Goal: Information Seeking & Learning: Learn about a topic

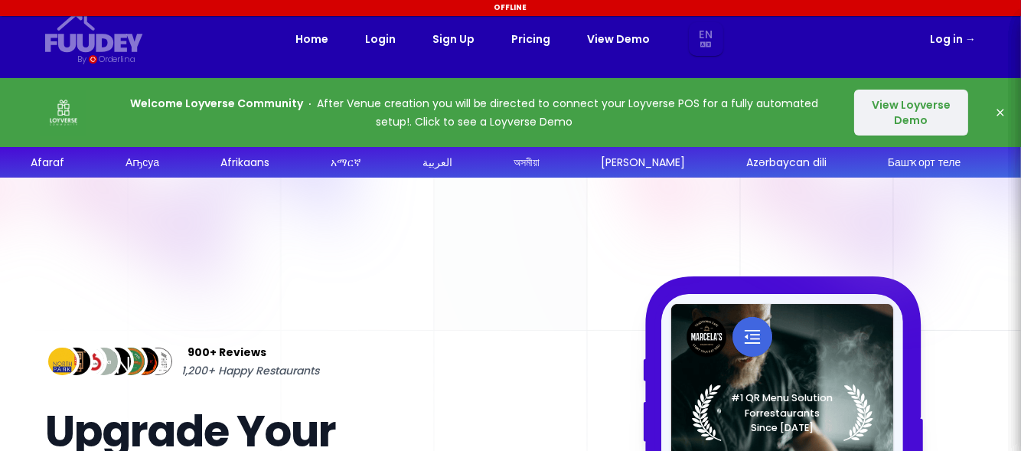
select select "en"
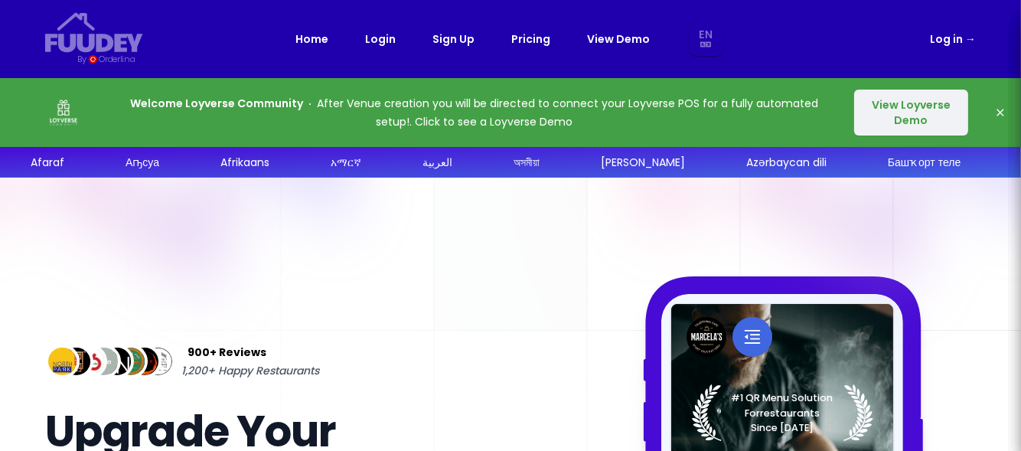
select select "en"
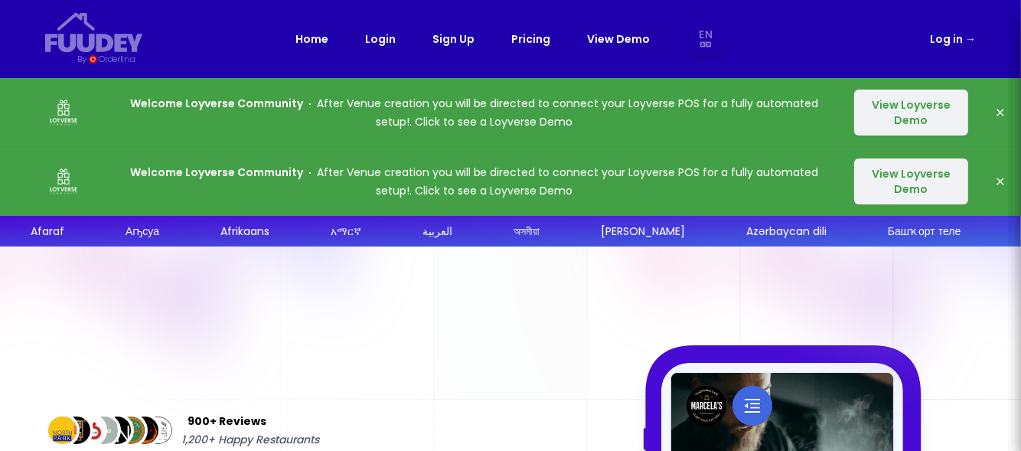
select select "en"
click at [517, 38] on link "Pricing" at bounding box center [530, 39] width 39 height 18
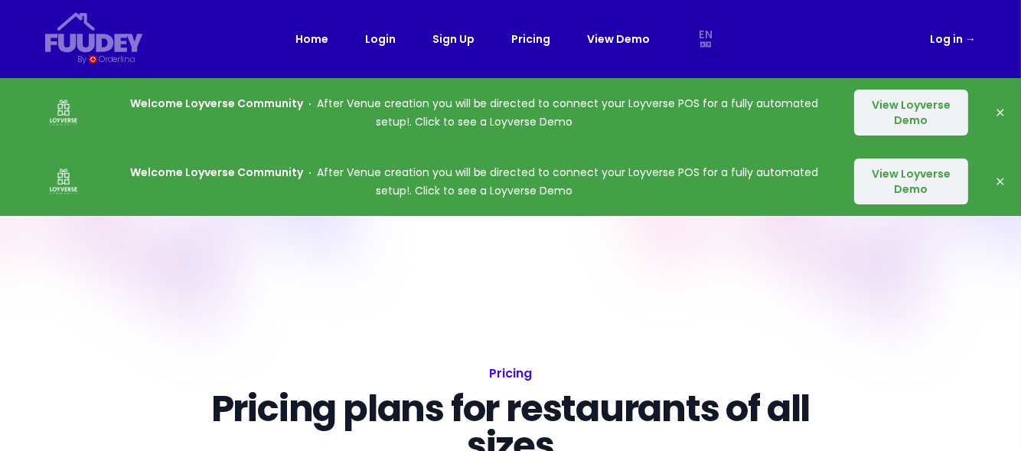
select select "en"
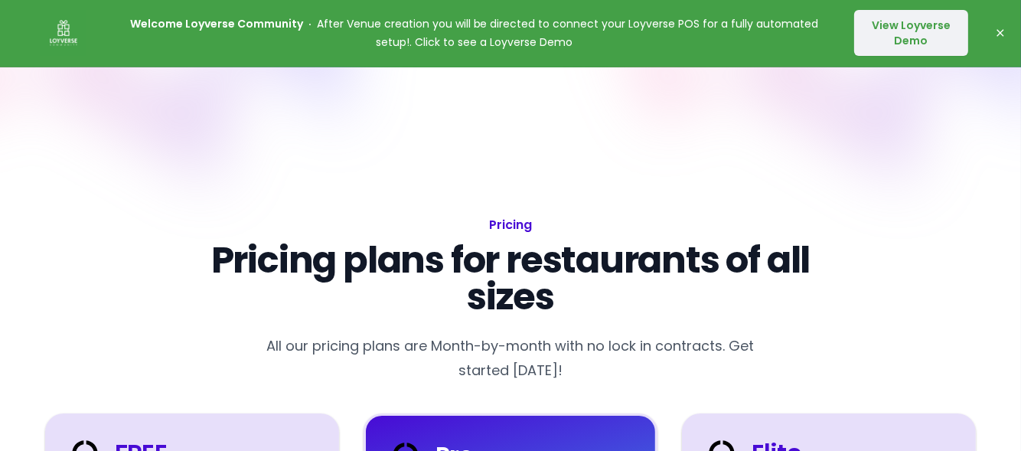
scroll to position [152, 0]
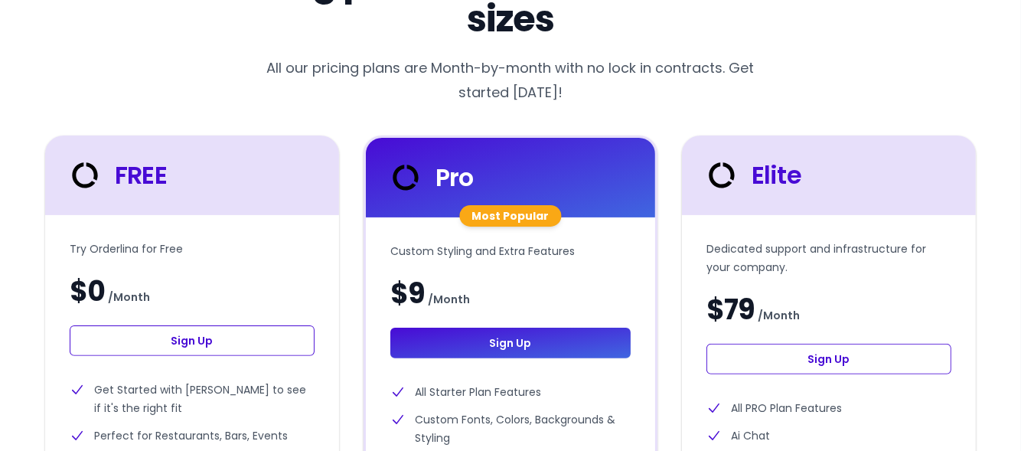
select select "en"
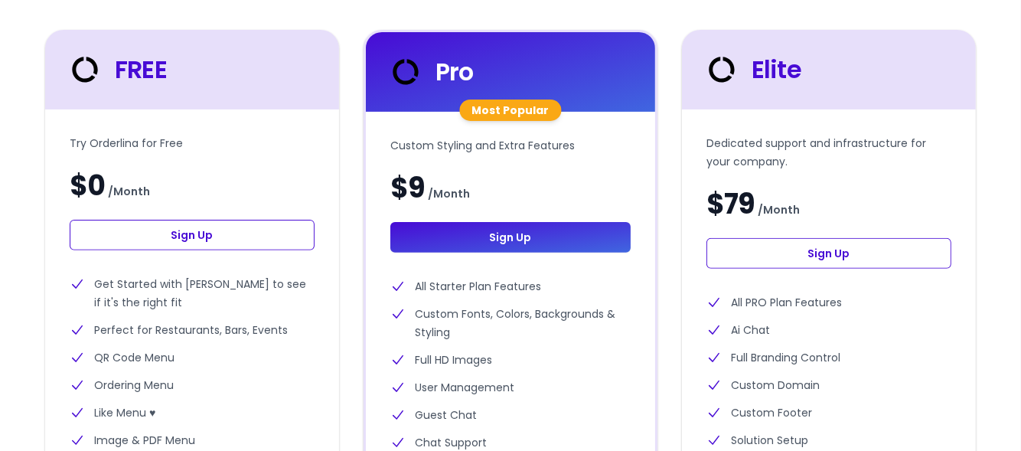
scroll to position [533, 0]
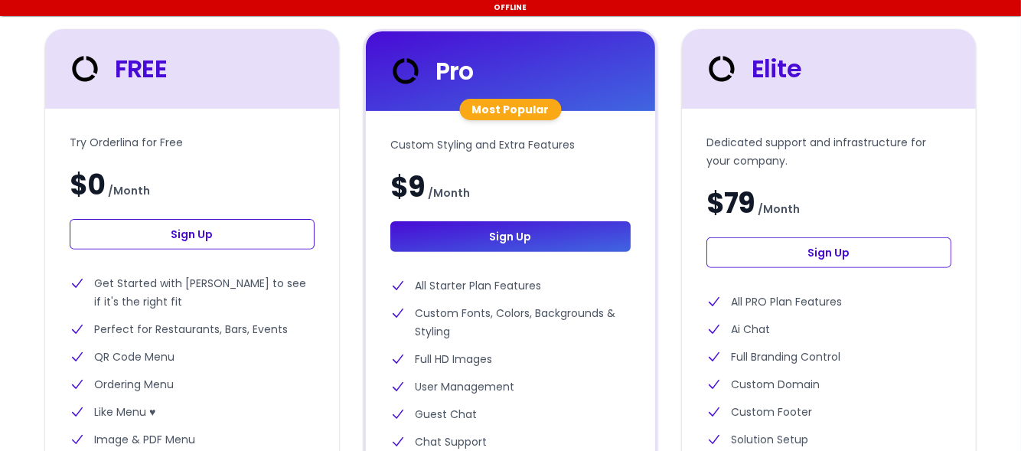
select select "en"
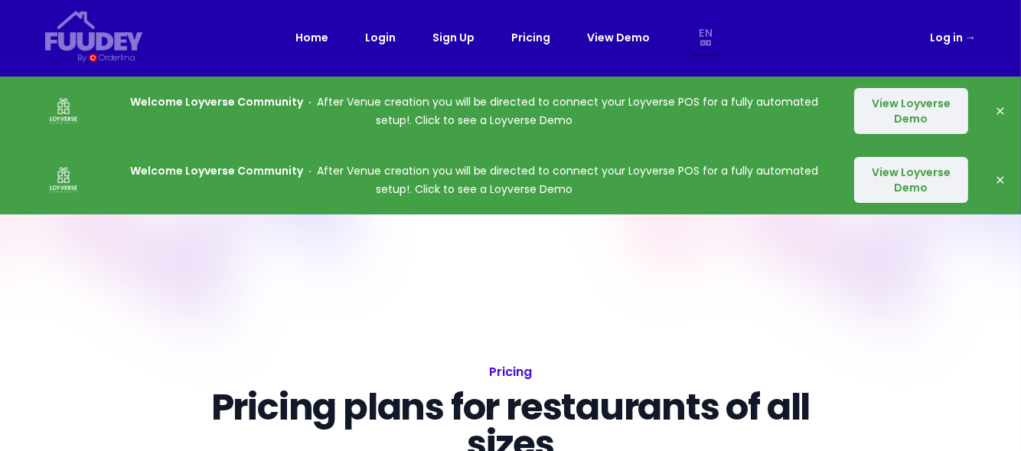
scroll to position [0, 0]
